Goal: Information Seeking & Learning: Learn about a topic

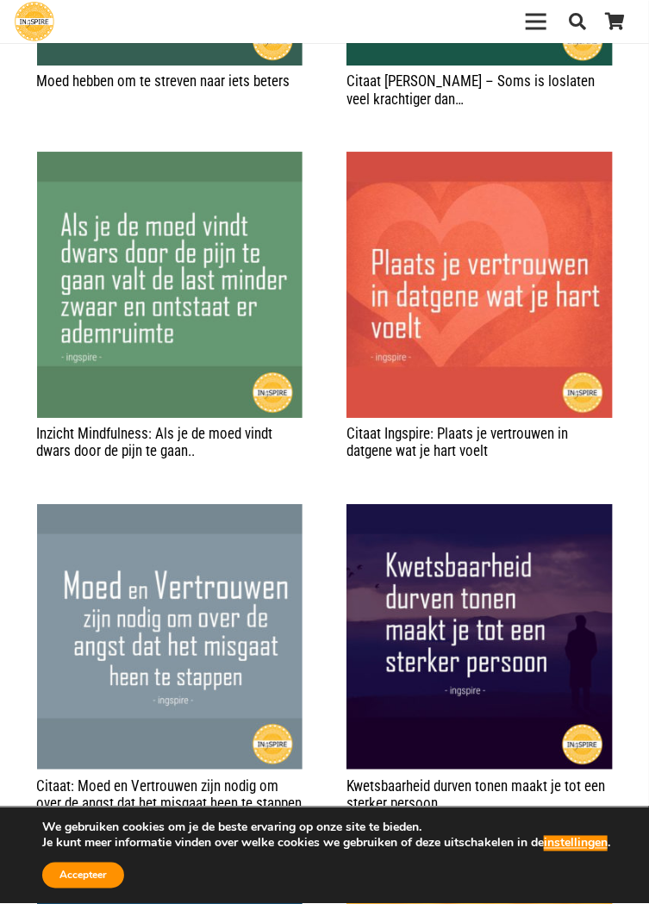
scroll to position [1311, 0]
click at [566, 771] on img "Kwetsbaarheid durven tonen maakt je tot een sterker persoon" at bounding box center [480, 637] width 266 height 266
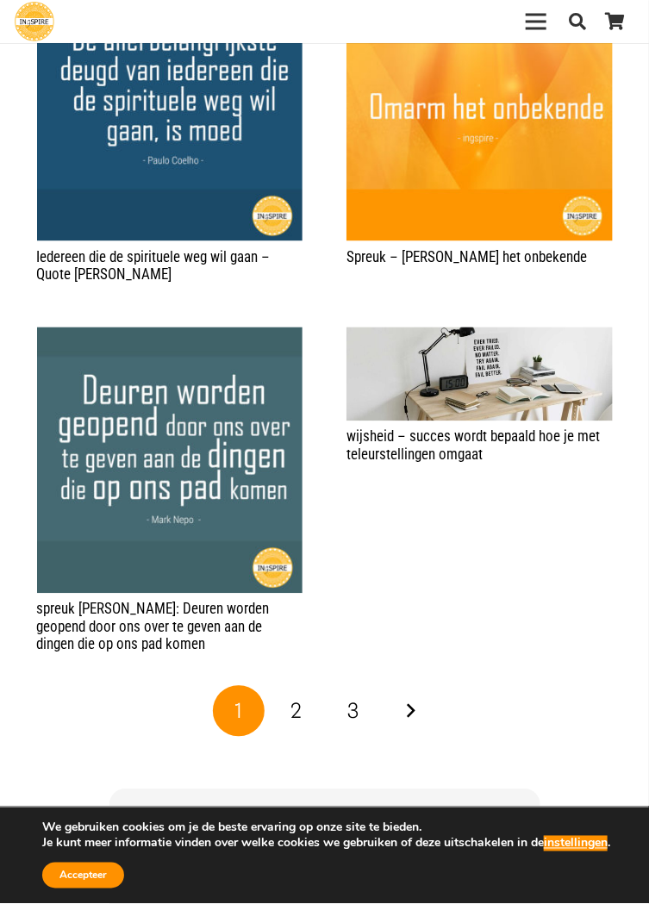
scroll to position [2193, 0]
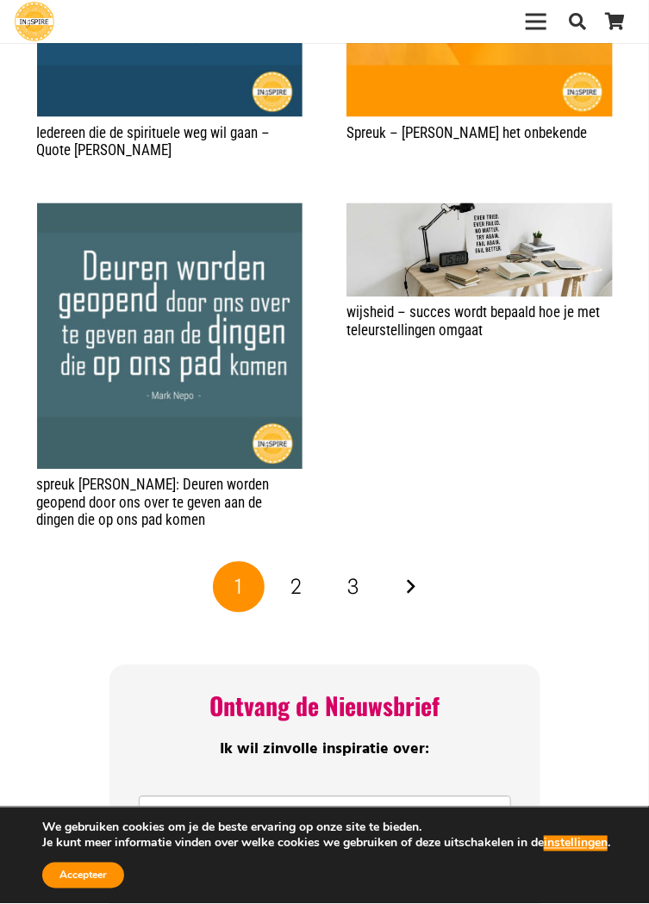
click at [412, 614] on link "Volgende" at bounding box center [411, 588] width 52 height 52
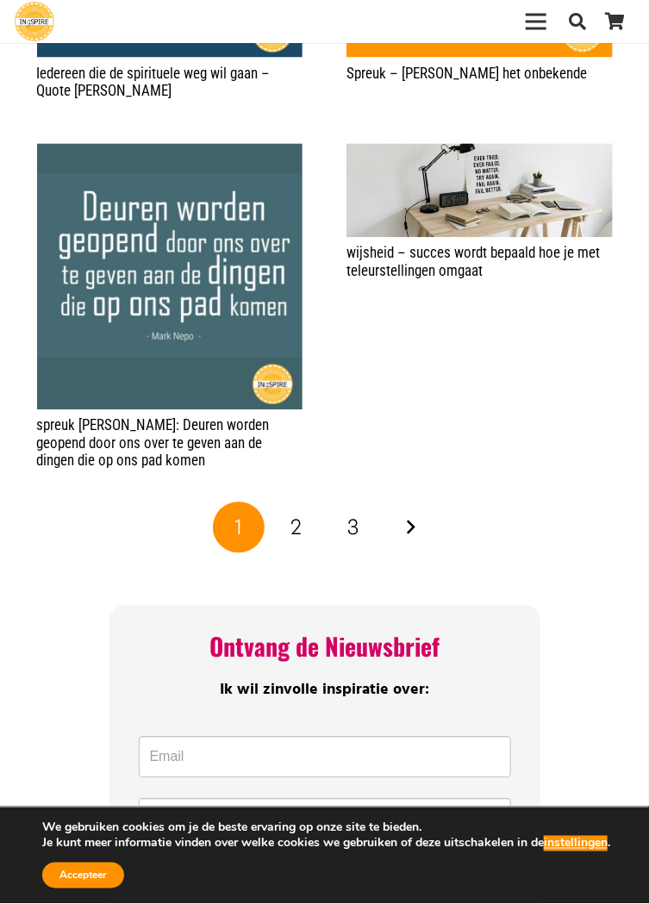
scroll to position [2389, 0]
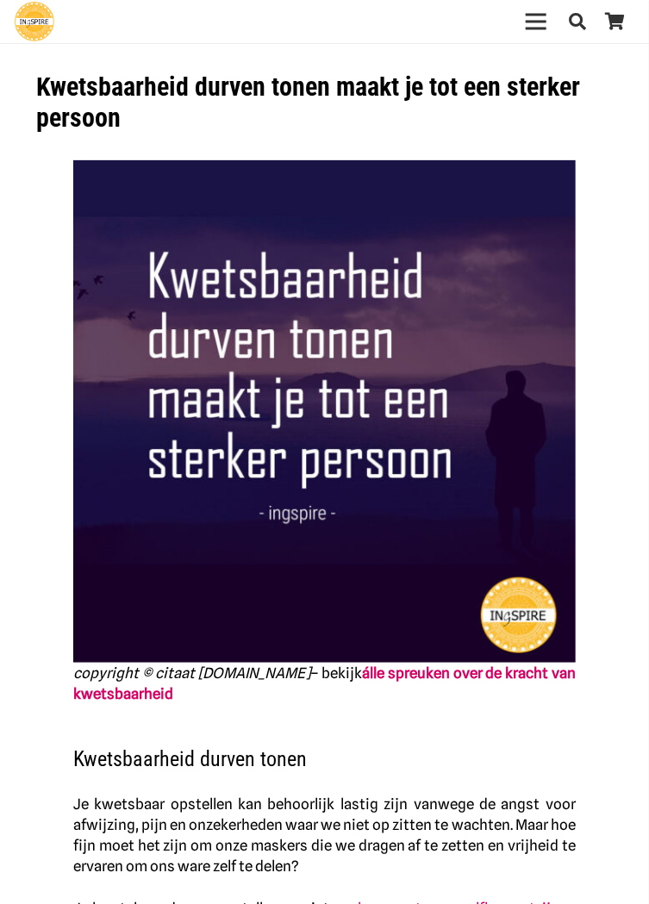
scroll to position [28, 0]
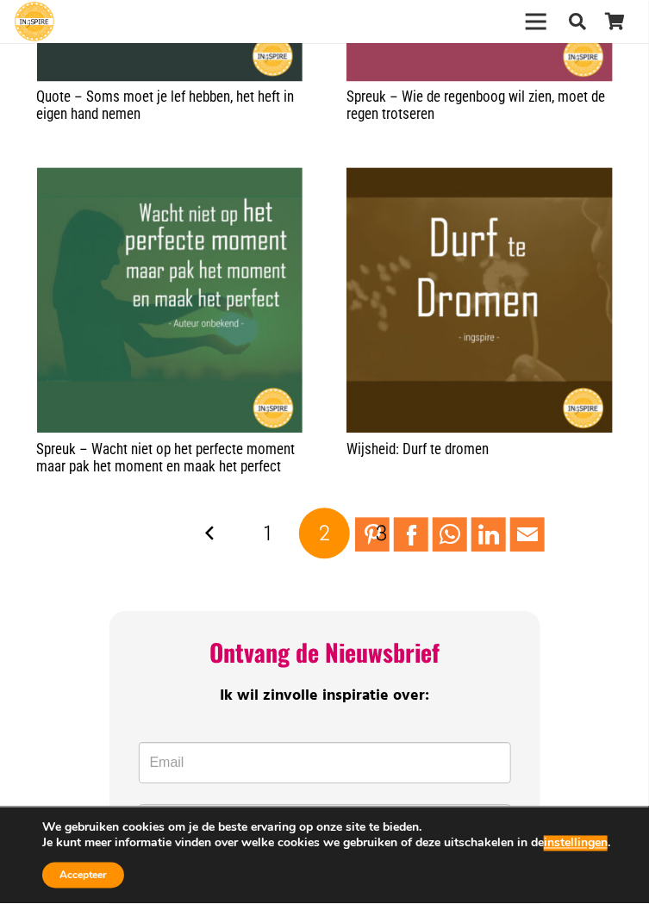
scroll to position [2373, 0]
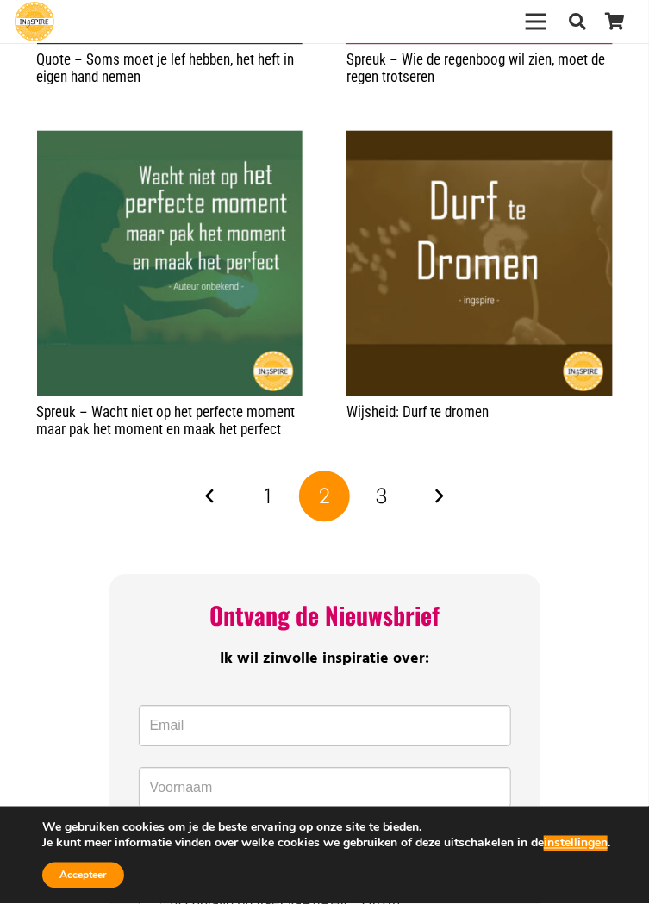
click at [439, 522] on link "Volgende" at bounding box center [439, 497] width 52 height 52
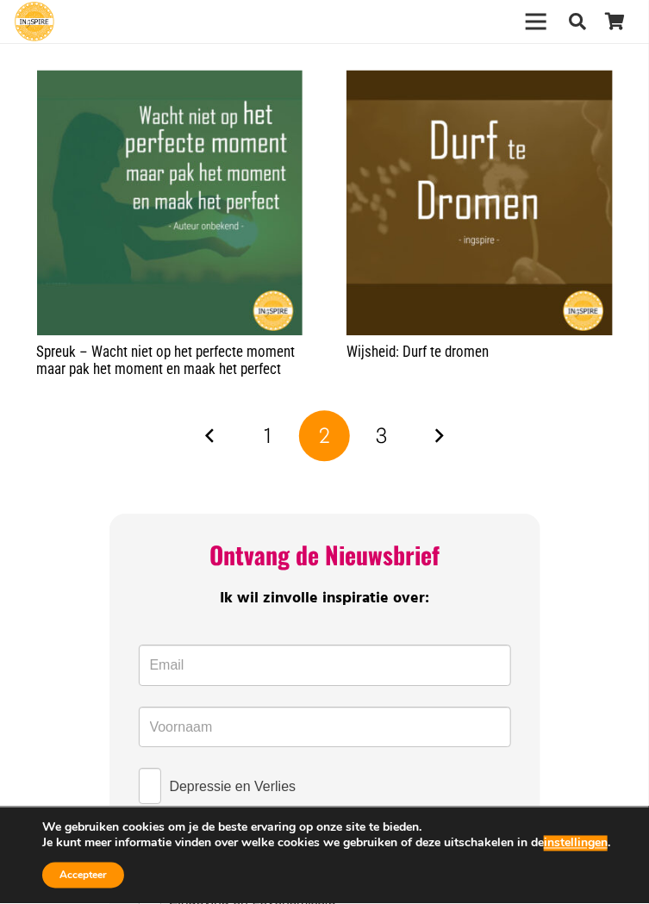
scroll to position [2481, 0]
